Goal: Task Accomplishment & Management: Manage account settings

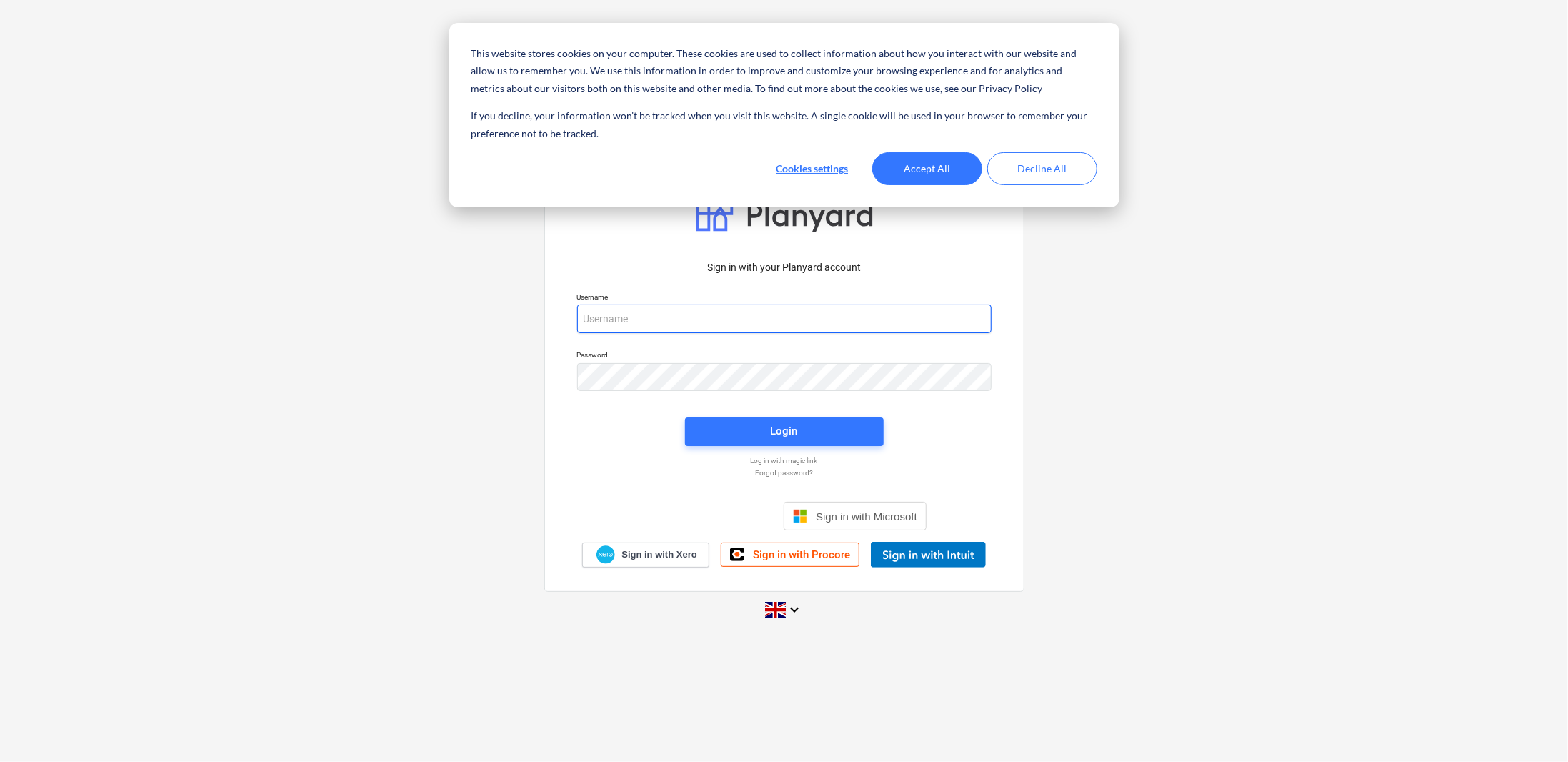
type input "[PERSON_NAME][EMAIL_ADDRESS][DOMAIN_NAME]"
click at [936, 159] on button "Accept All" at bounding box center [927, 169] width 110 height 33
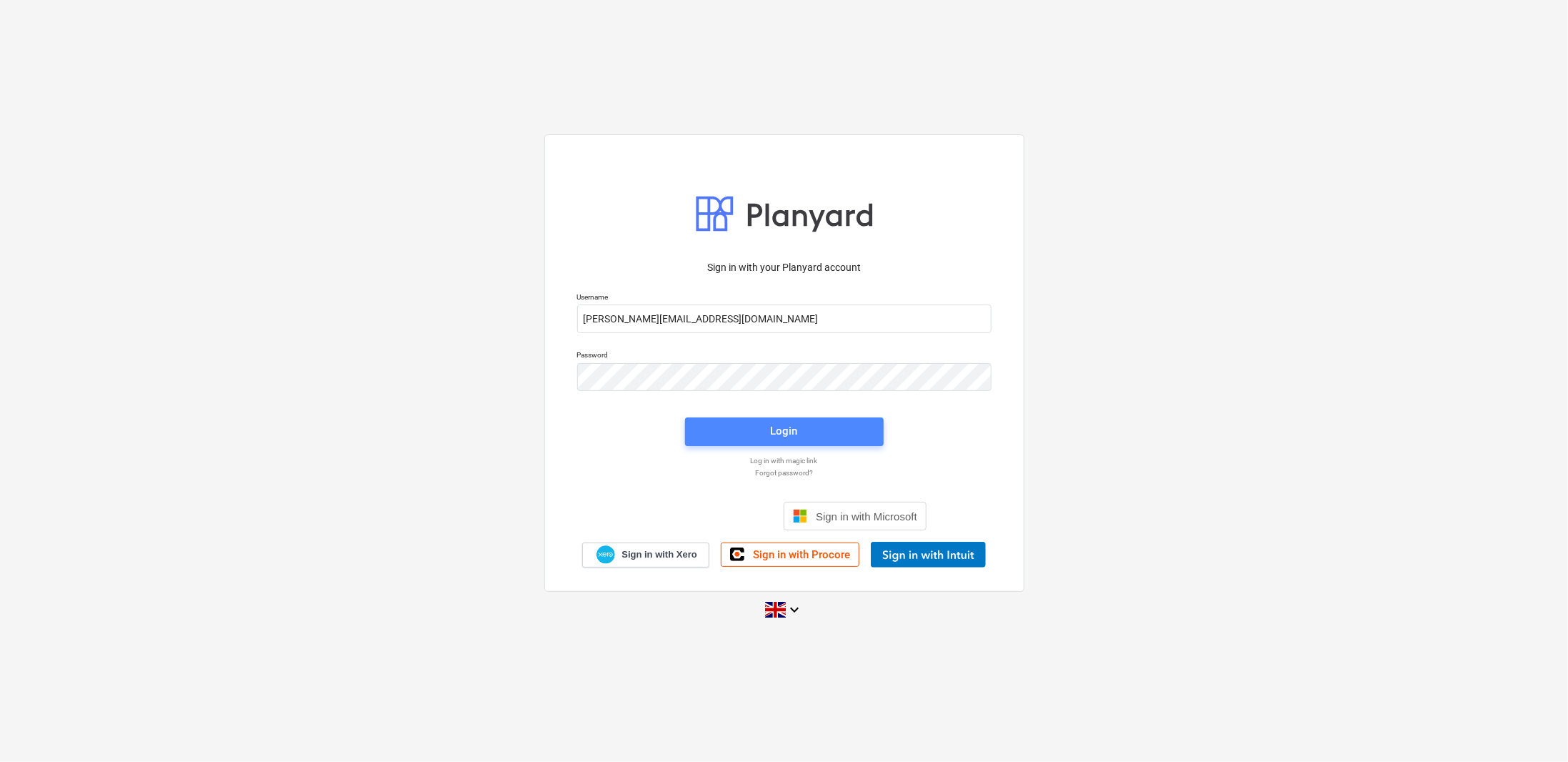
click at [778, 431] on div "Login" at bounding box center [784, 431] width 27 height 18
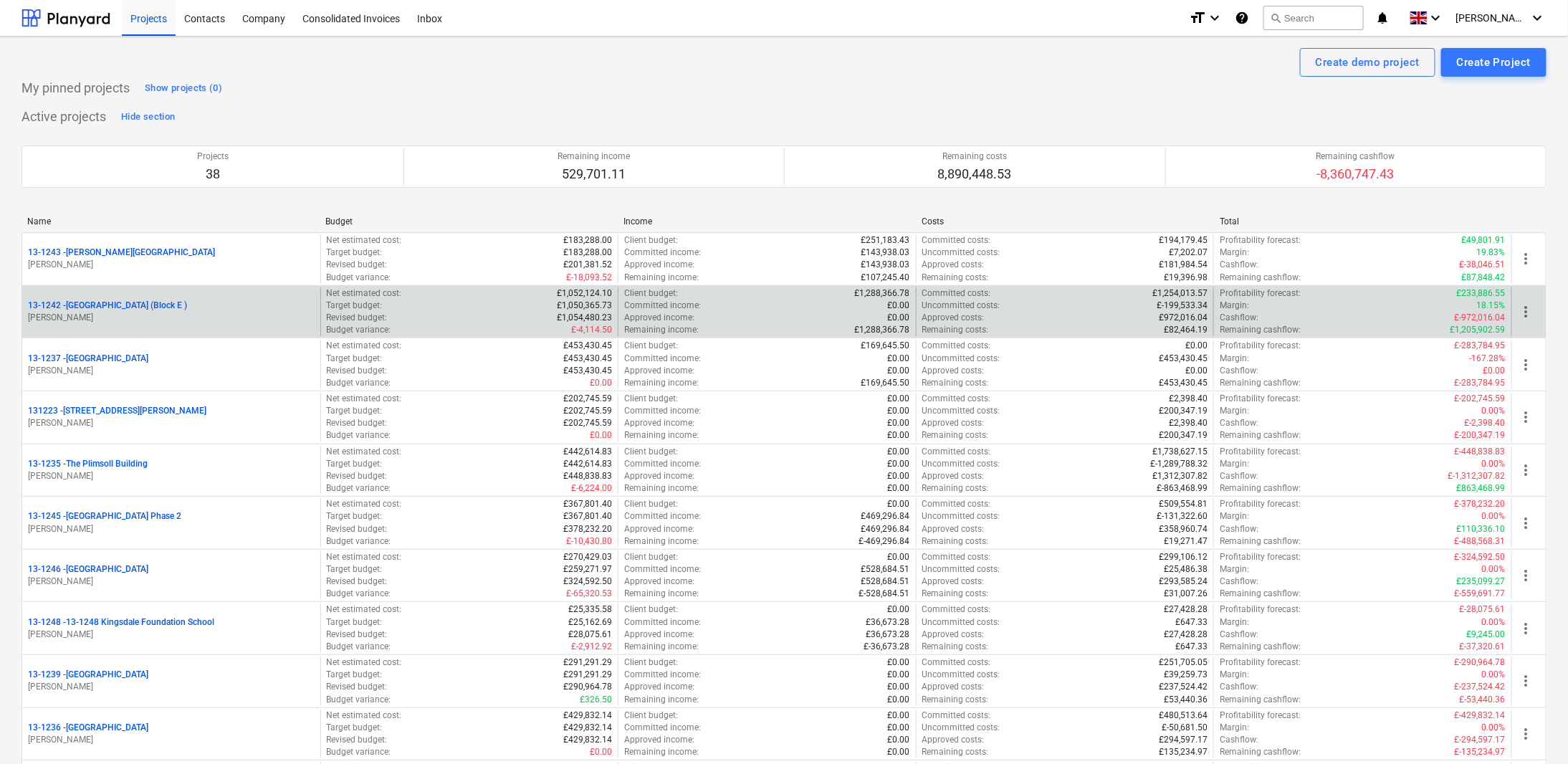
click at [278, 312] on p "[PERSON_NAME]" at bounding box center [171, 318] width 287 height 12
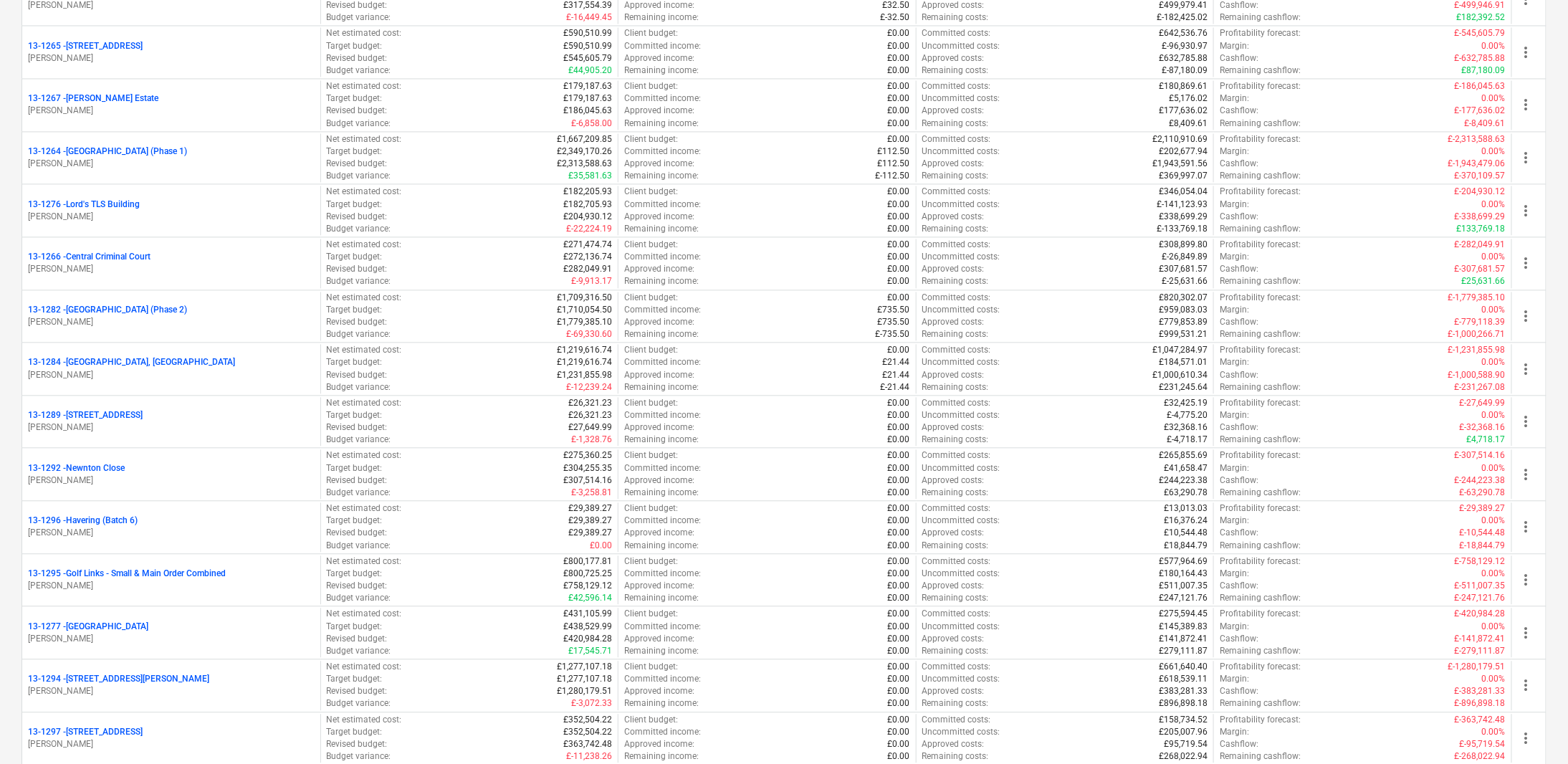
scroll to position [1434, 0]
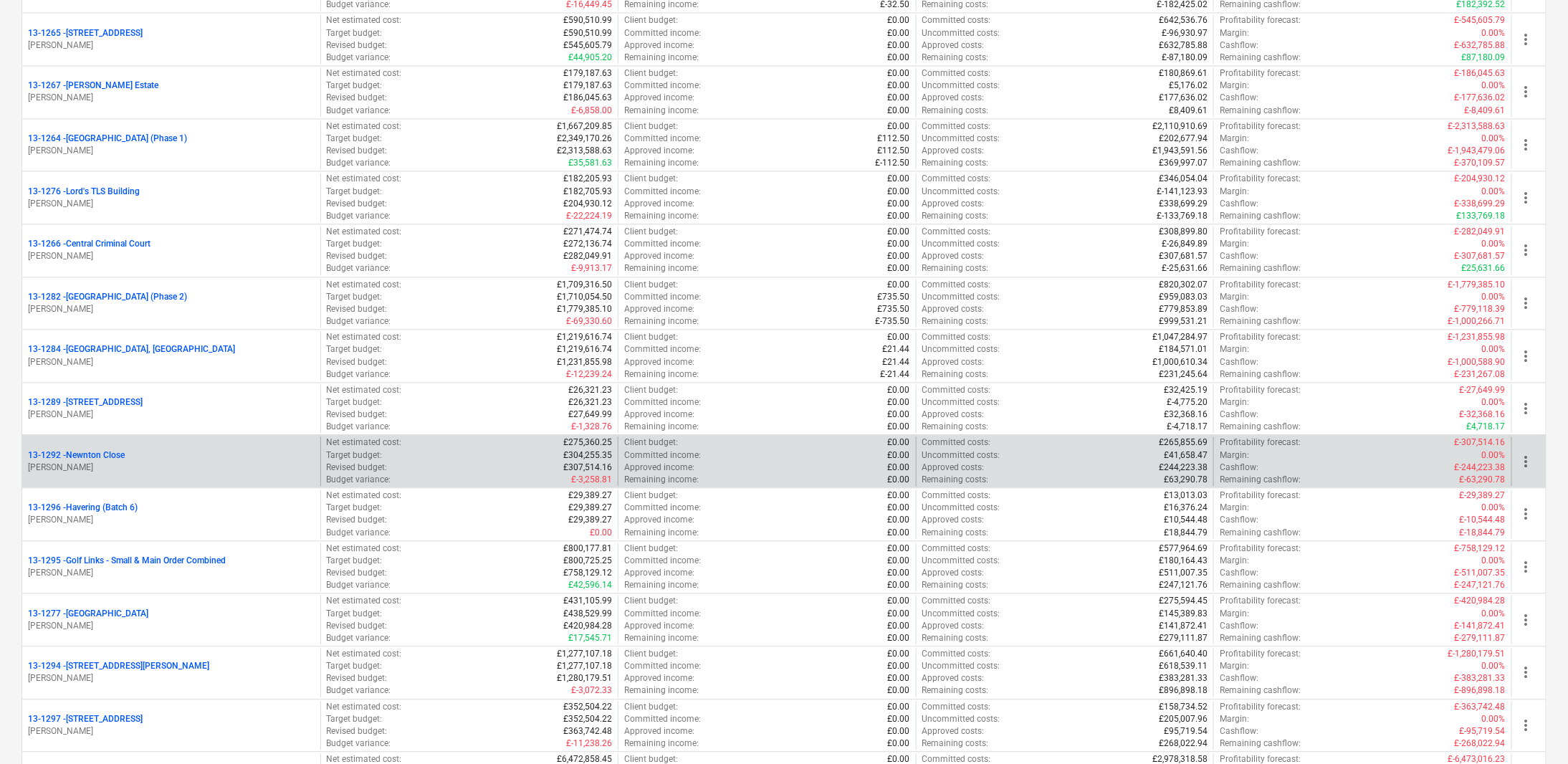
click at [166, 450] on div "13-1292 - [GEOGRAPHIC_DATA]" at bounding box center [171, 456] width 287 height 12
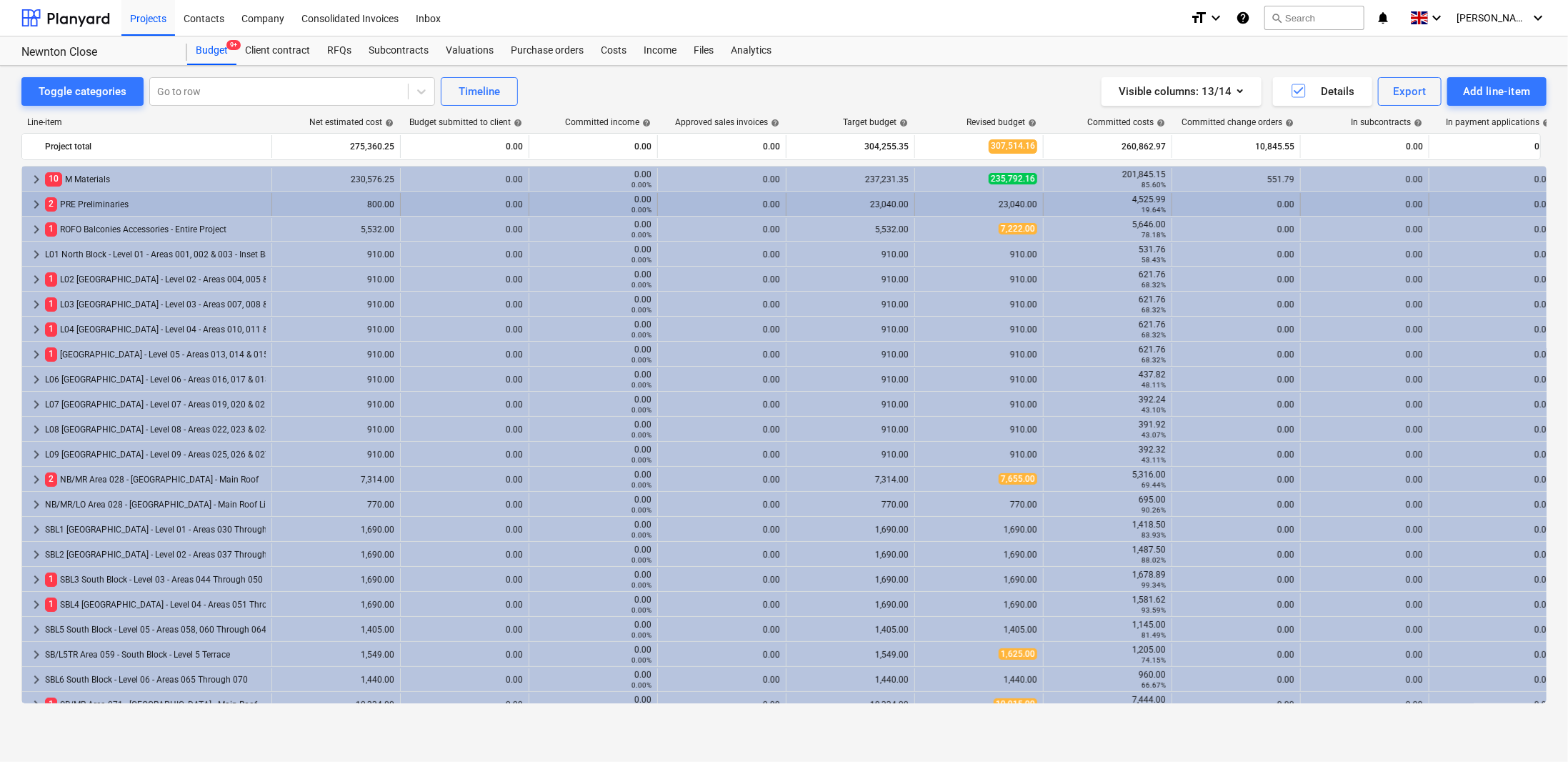
click at [35, 200] on span "keyboard_arrow_right" at bounding box center [36, 204] width 17 height 17
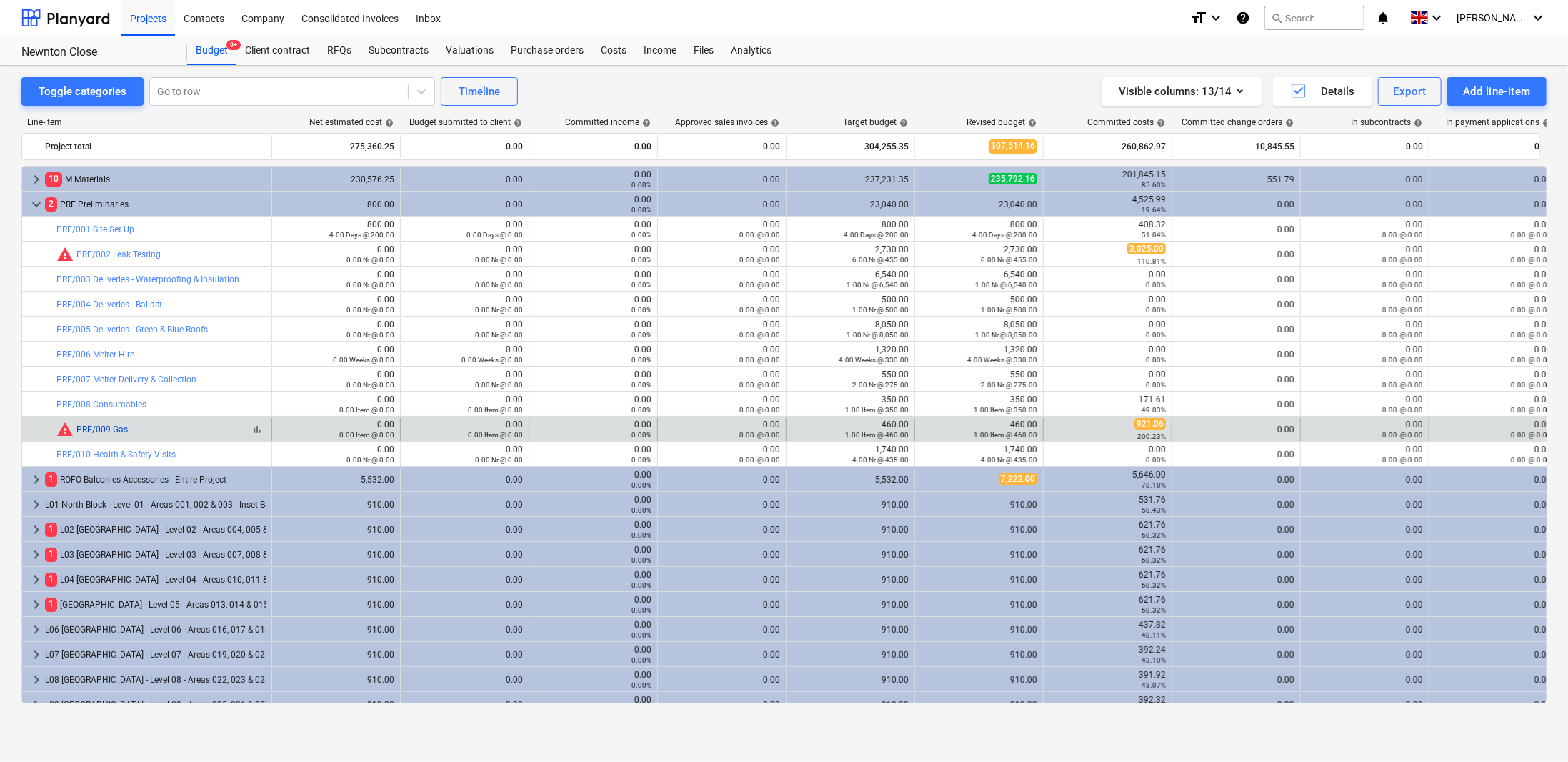
click at [109, 426] on link "PRE/009 Gas" at bounding box center [102, 429] width 52 height 10
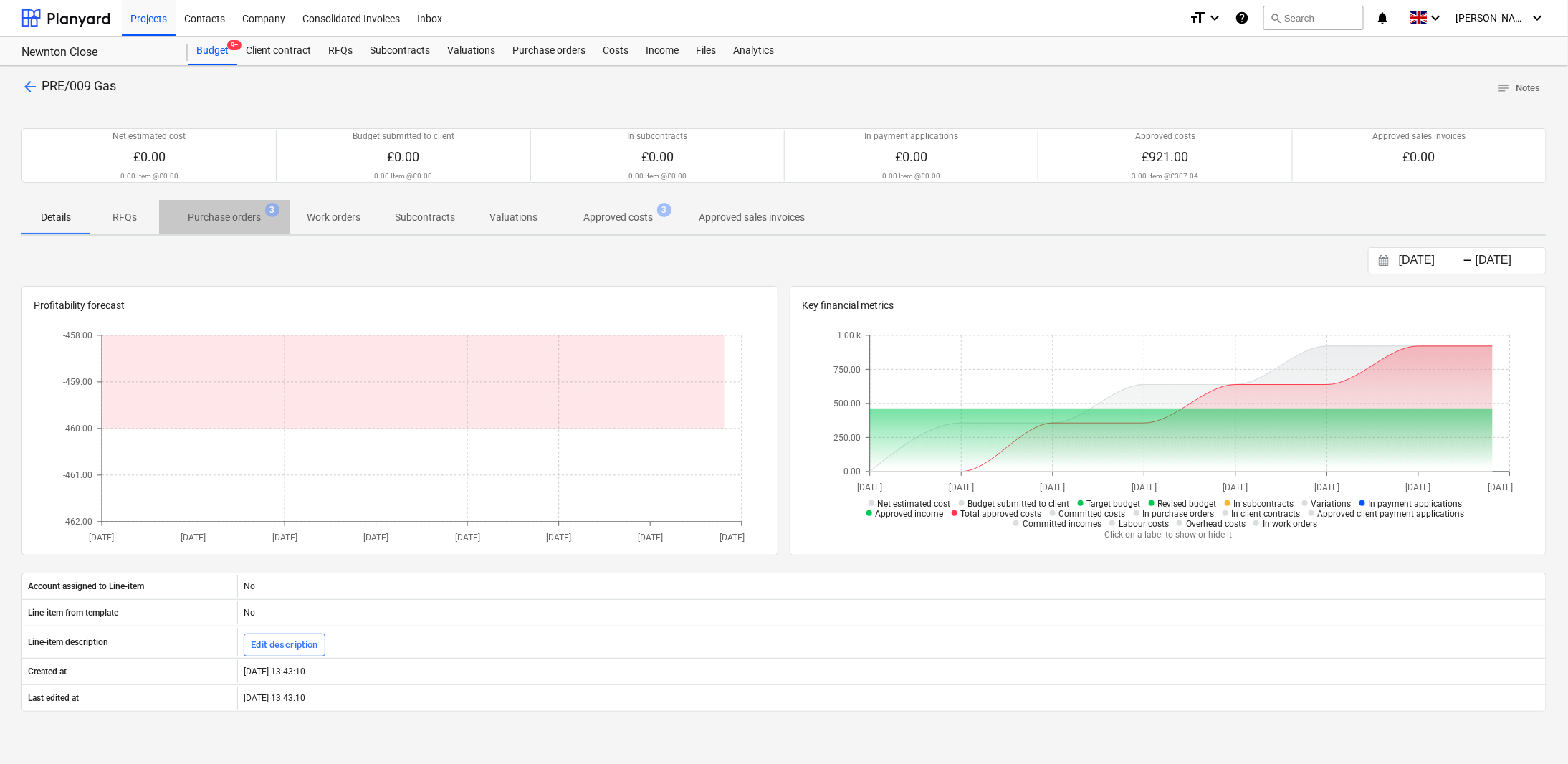
click at [248, 218] on p "Purchase orders" at bounding box center [224, 217] width 73 height 15
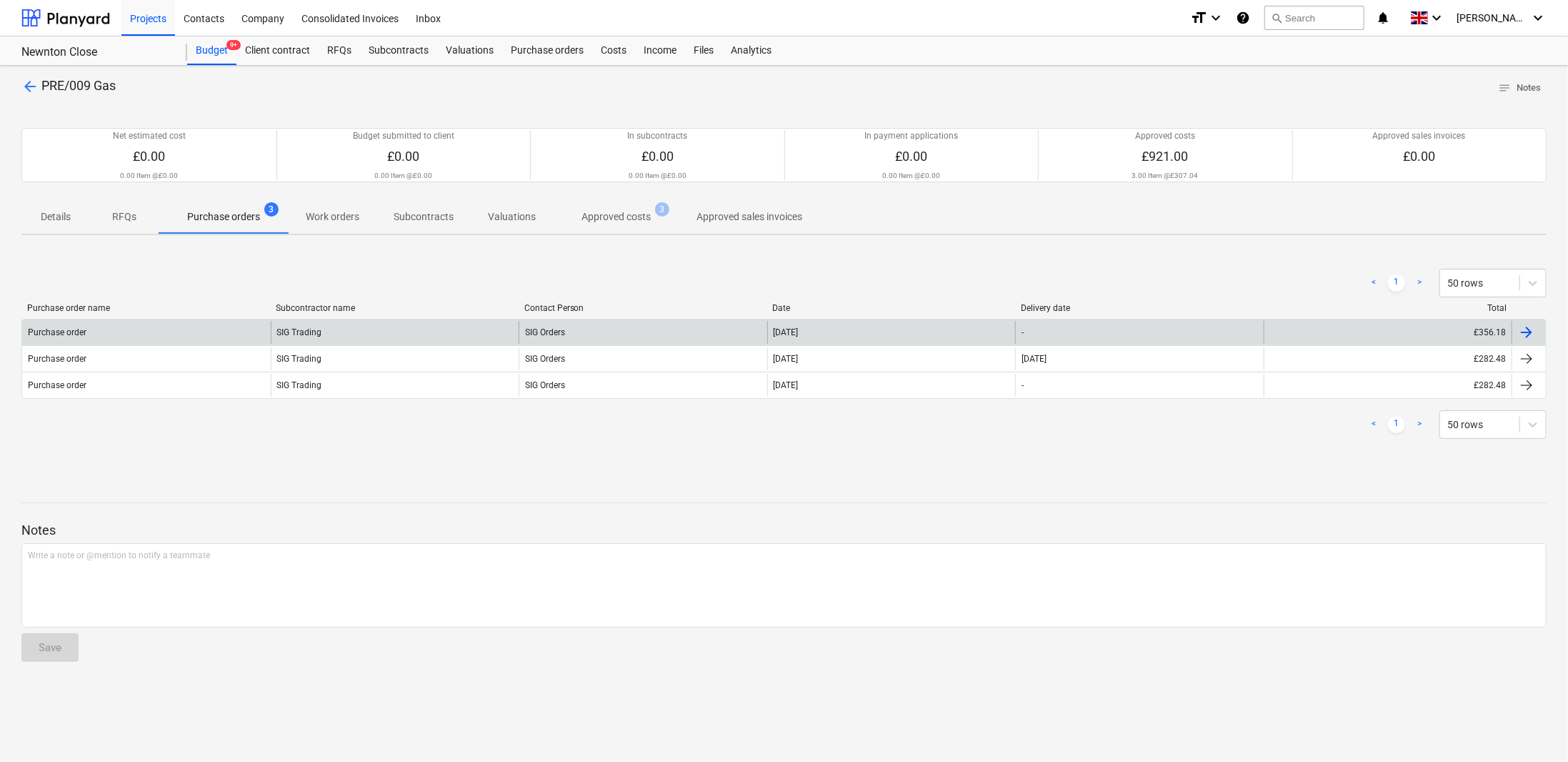
click at [1525, 329] on div at bounding box center [1526, 332] width 17 height 17
